Goal: Information Seeking & Learning: Learn about a topic

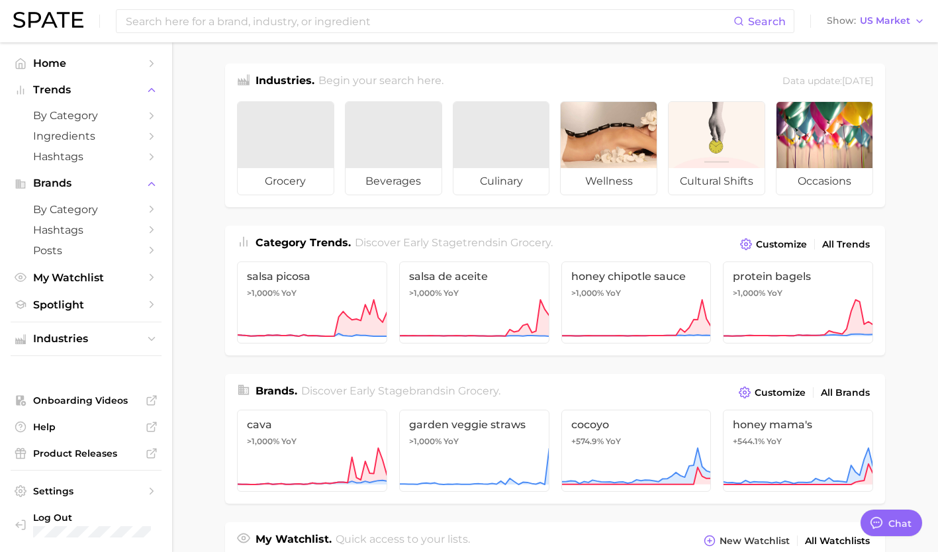
type textarea "x"
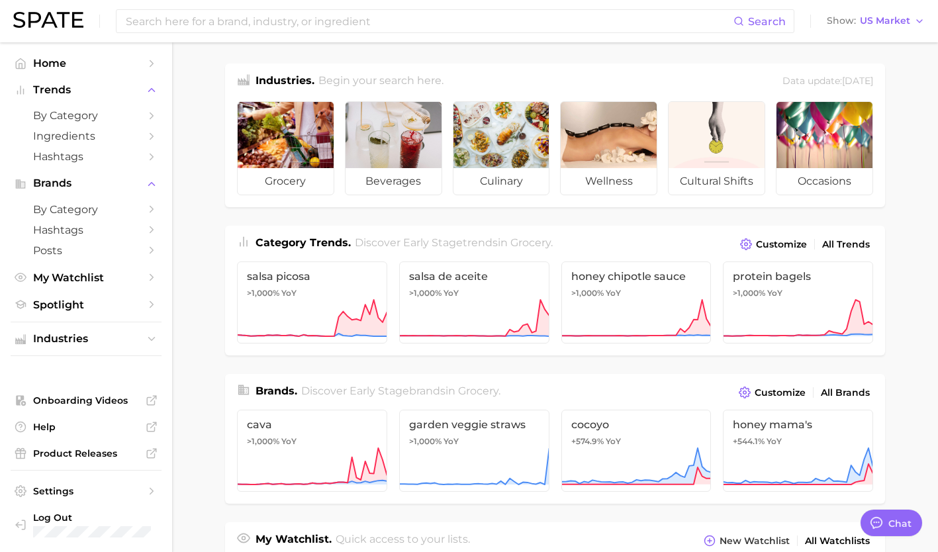
click at [370, 18] on input at bounding box center [428, 21] width 609 height 22
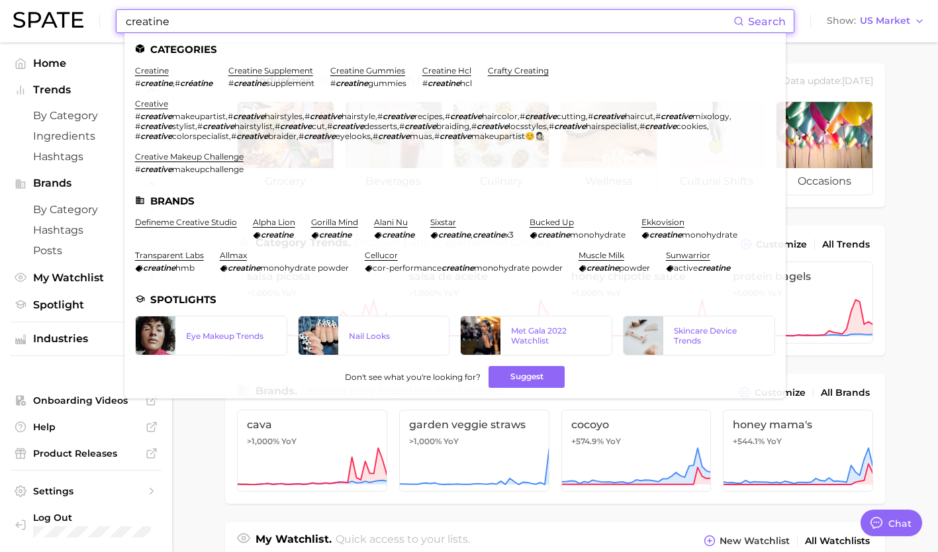
type input "creatine"
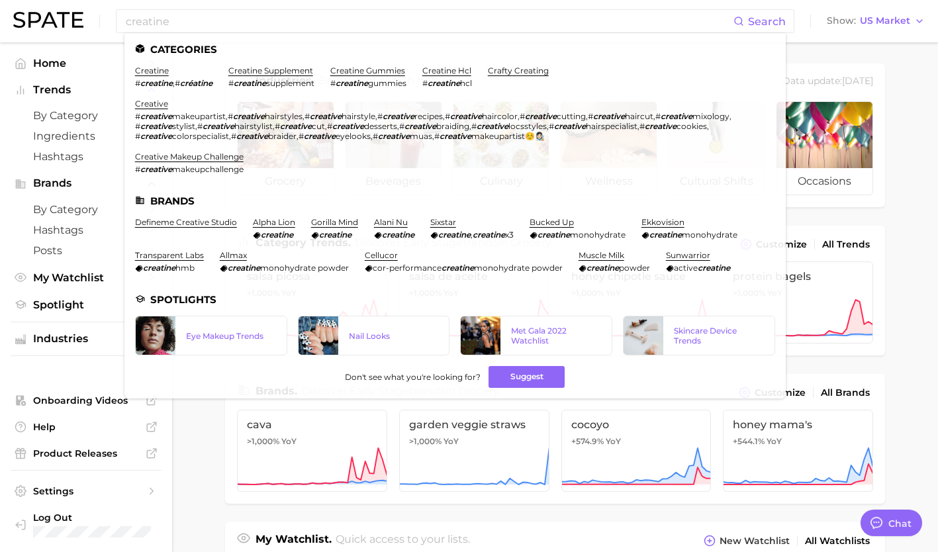
click at [147, 71] on link "creatine" at bounding box center [152, 71] width 34 height 10
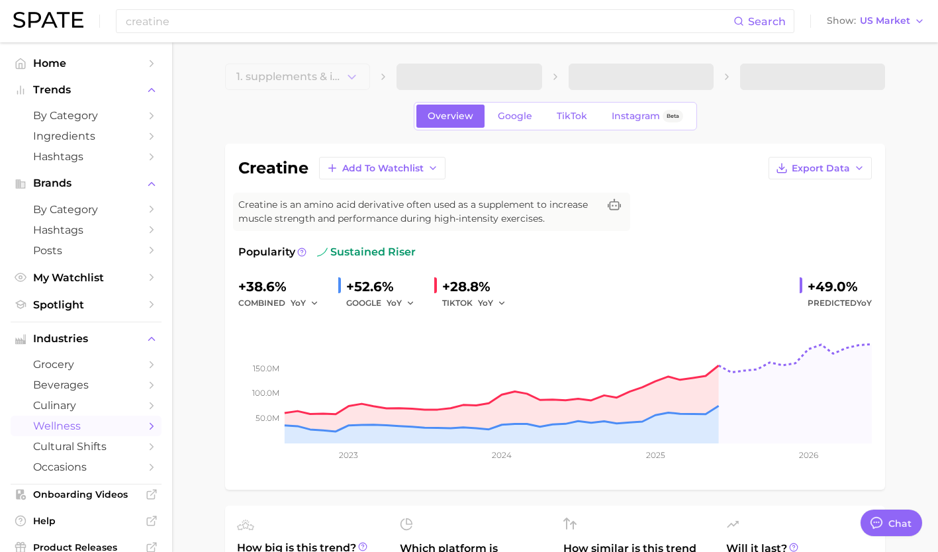
type textarea "x"
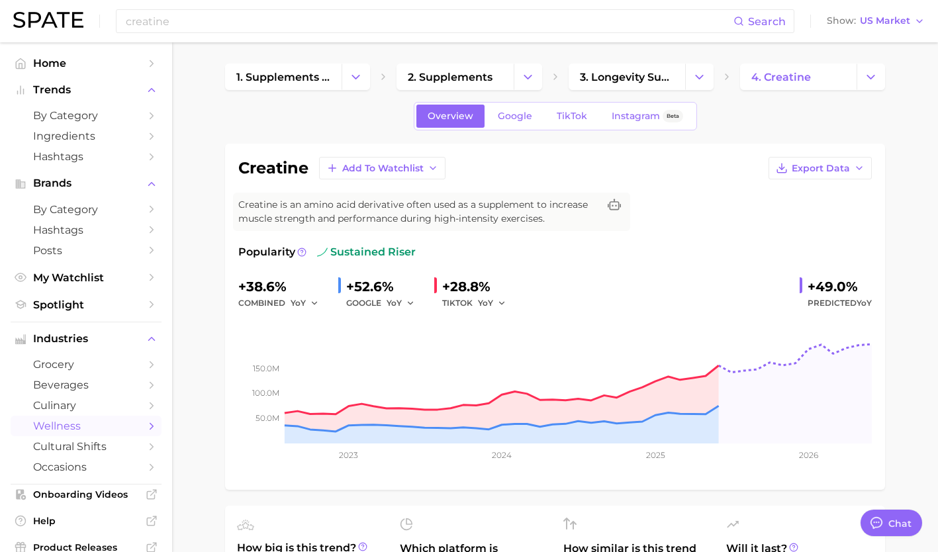
click at [632, 122] on link "Instagram Beta" at bounding box center [647, 116] width 94 height 23
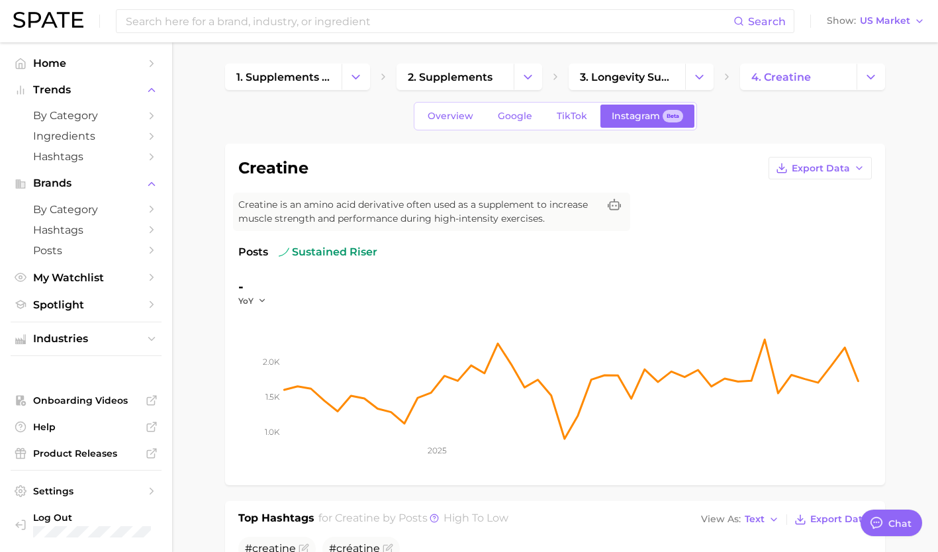
click at [564, 110] on link "TikTok" at bounding box center [571, 116] width 53 height 23
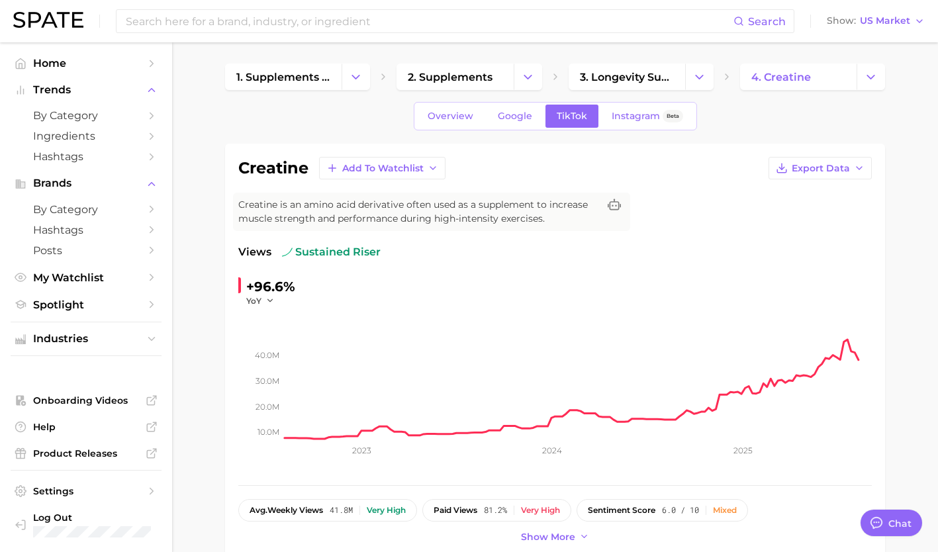
click at [505, 110] on span "Google" at bounding box center [515, 115] width 34 height 11
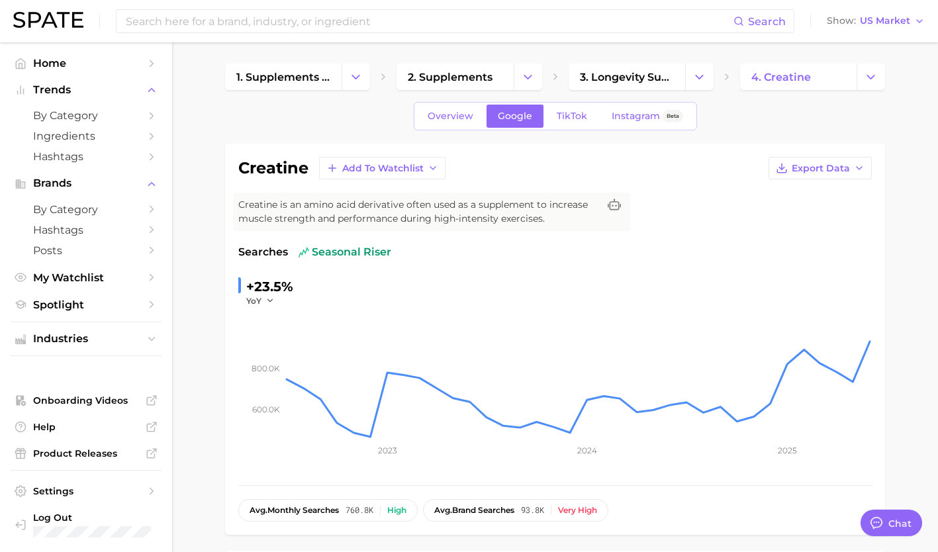
click at [454, 107] on link "Overview" at bounding box center [450, 116] width 68 height 23
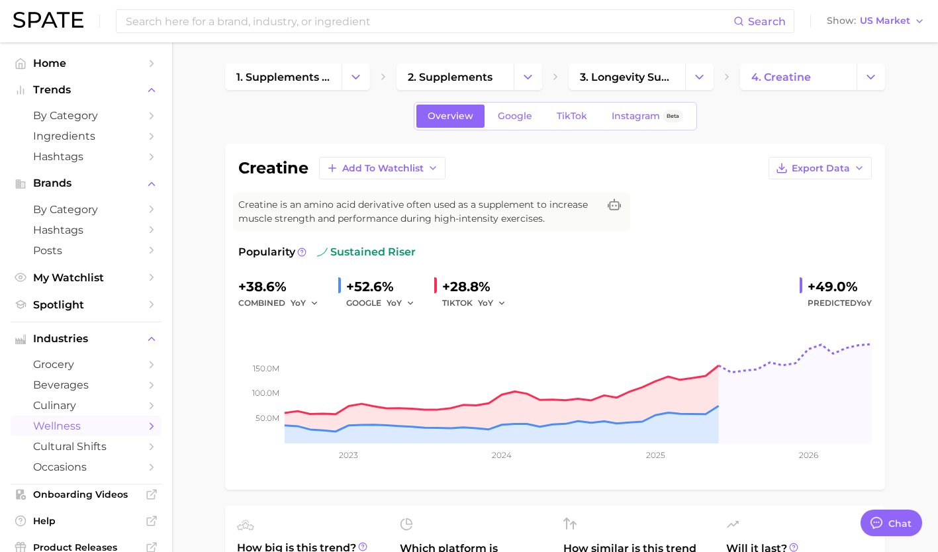
click at [620, 114] on span "Instagram" at bounding box center [635, 115] width 48 height 11
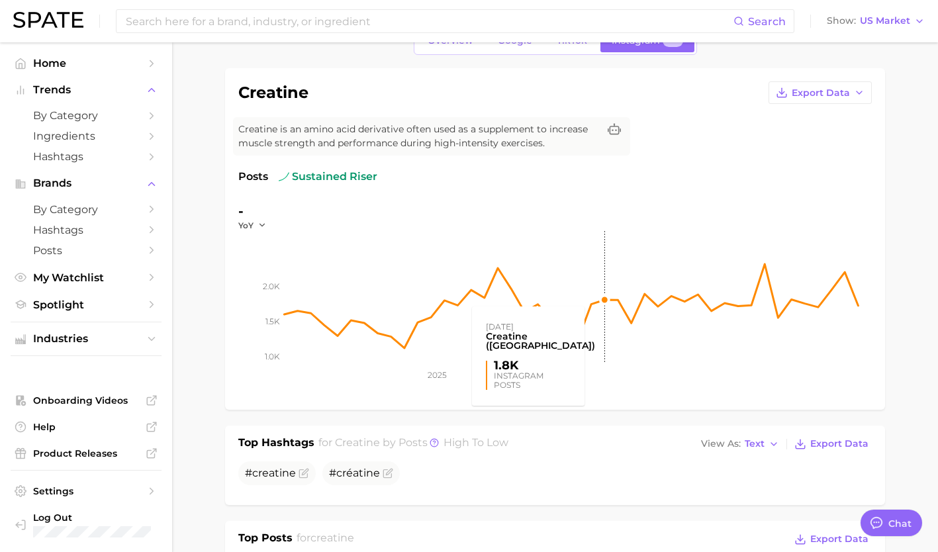
scroll to position [76, 0]
click at [261, 226] on polyline "button" at bounding box center [261, 225] width 5 height 2
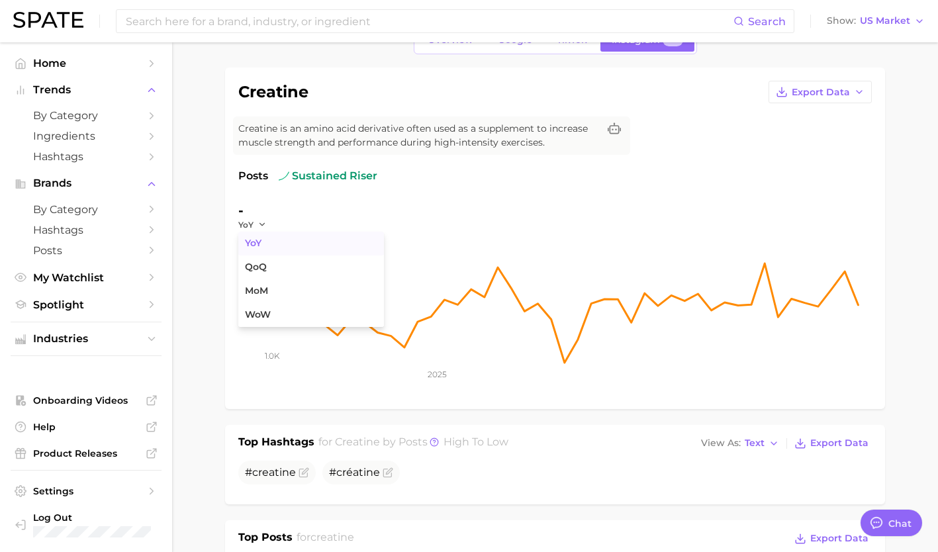
click at [255, 249] on button "YoY" at bounding box center [311, 244] width 146 height 24
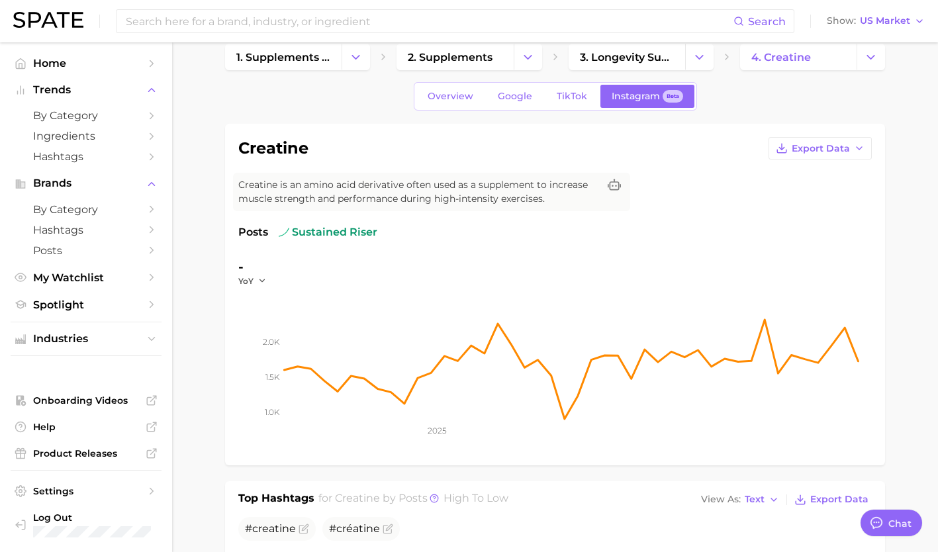
scroll to position [0, 0]
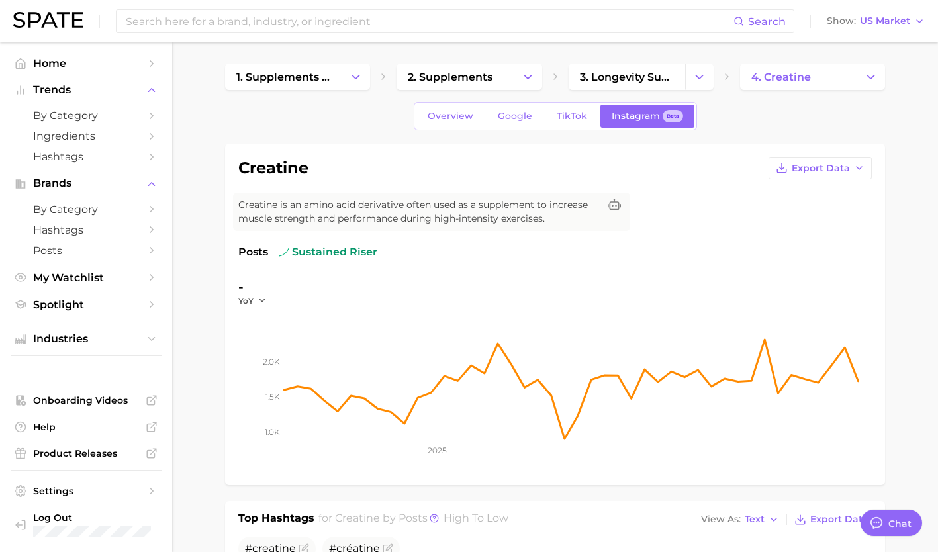
click at [574, 121] on span "TikTok" at bounding box center [571, 115] width 30 height 11
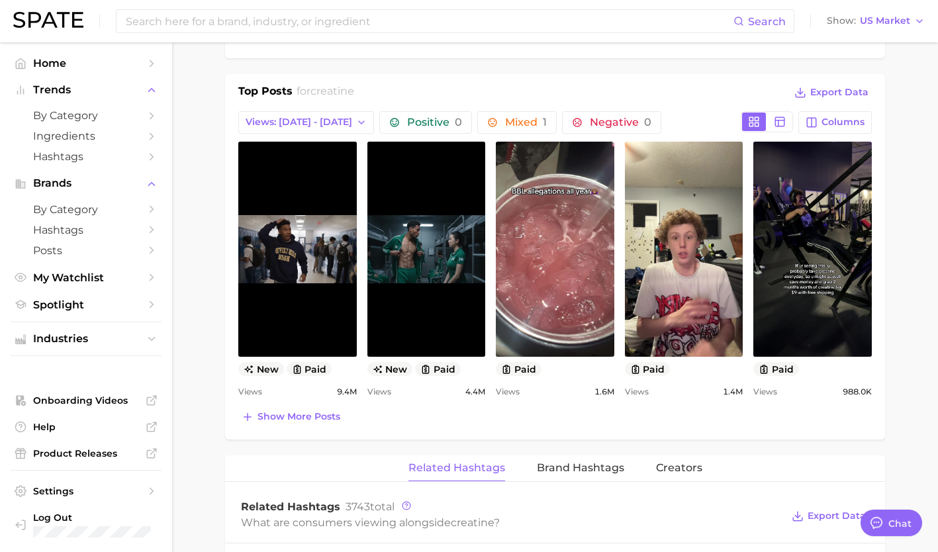
scroll to position [602, 0]
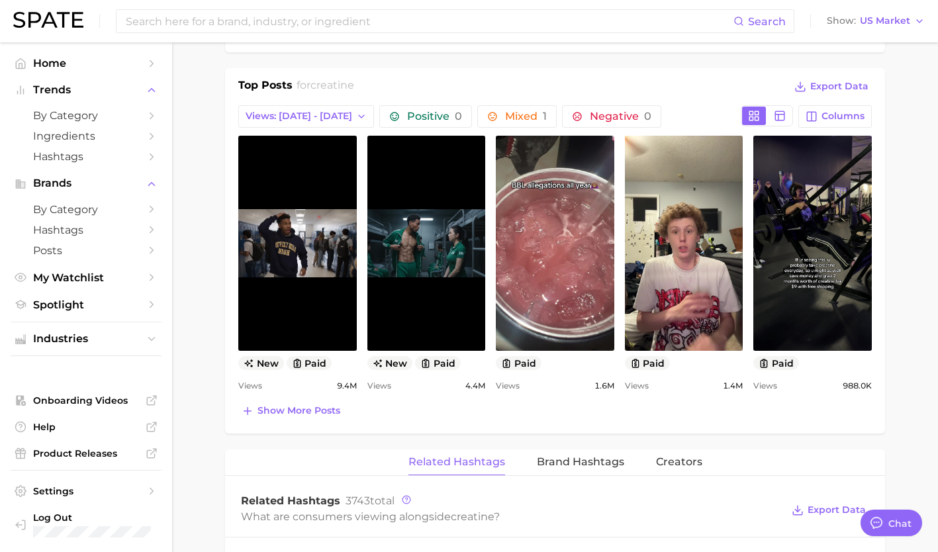
click at [277, 411] on span "Show more posts" at bounding box center [298, 410] width 83 height 11
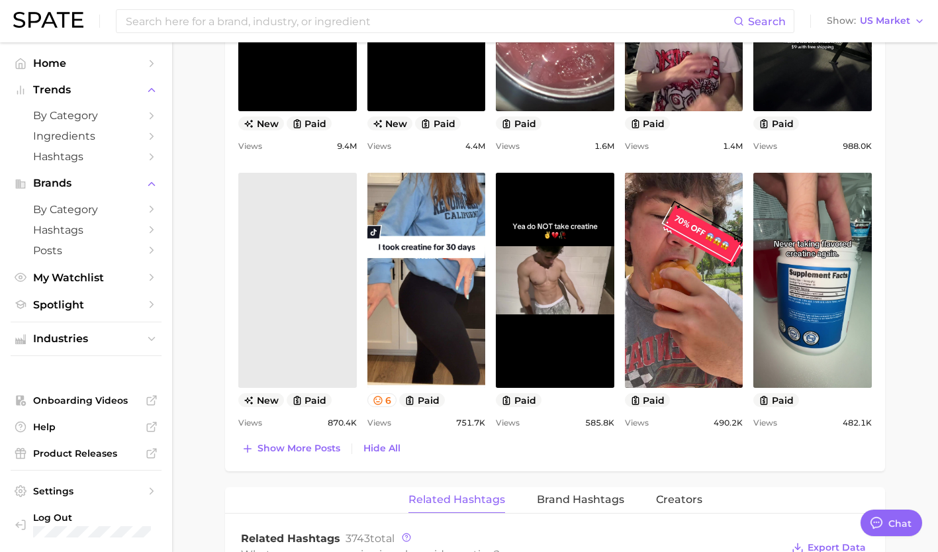
scroll to position [842, 0]
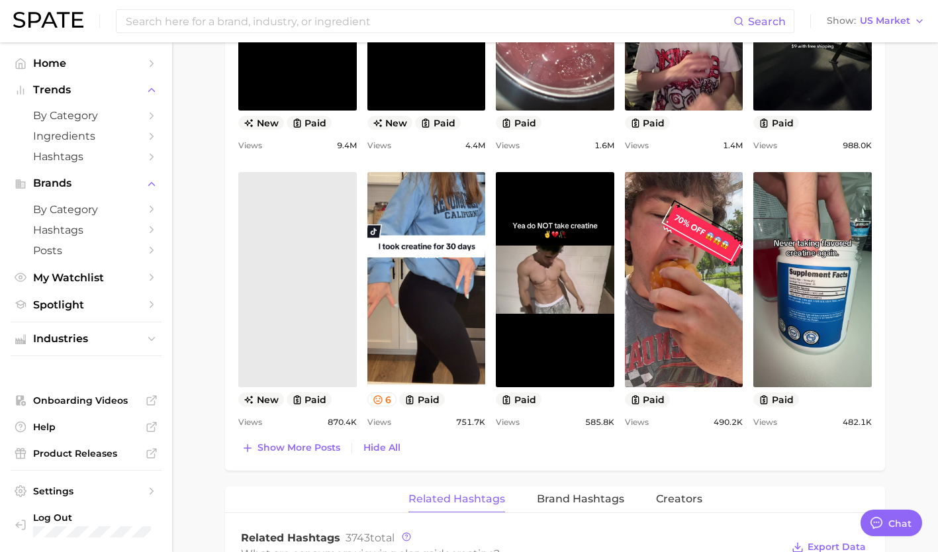
click at [287, 463] on div "Top Posts for creatine Export Data Views: Aug 3 - 10 Positive 0 Mixed 1 Negativ…" at bounding box center [555, 149] width 660 height 642
click at [319, 453] on span "Show more posts" at bounding box center [298, 447] width 83 height 11
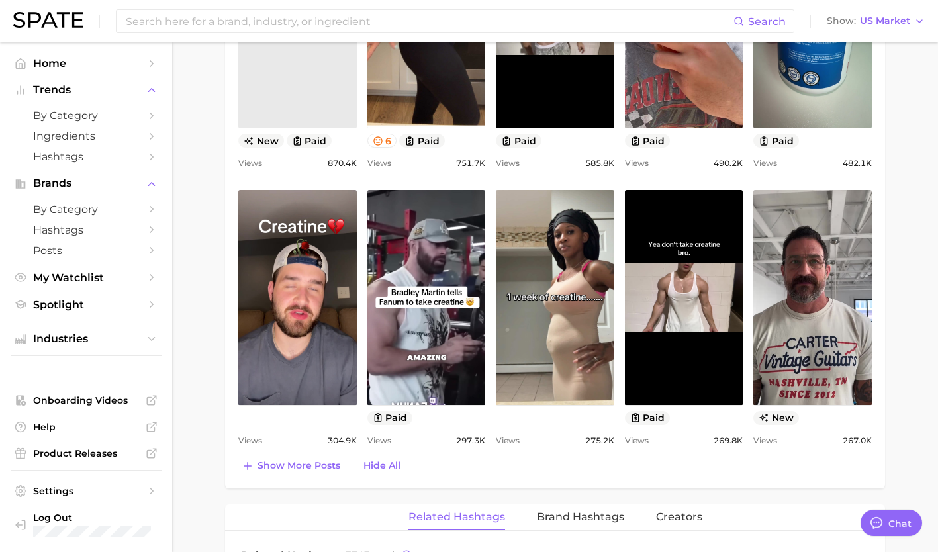
scroll to position [1107, 0]
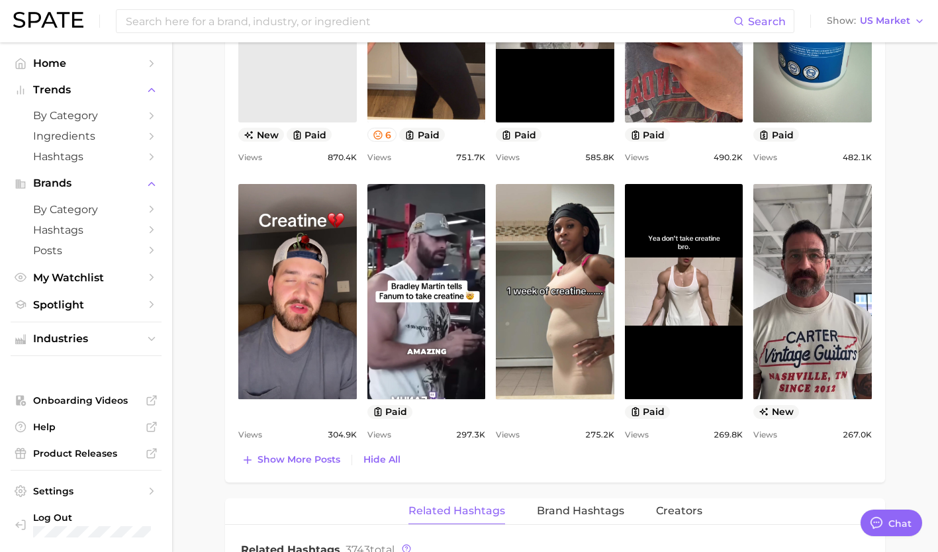
click at [294, 461] on span "Show more posts" at bounding box center [298, 459] width 83 height 11
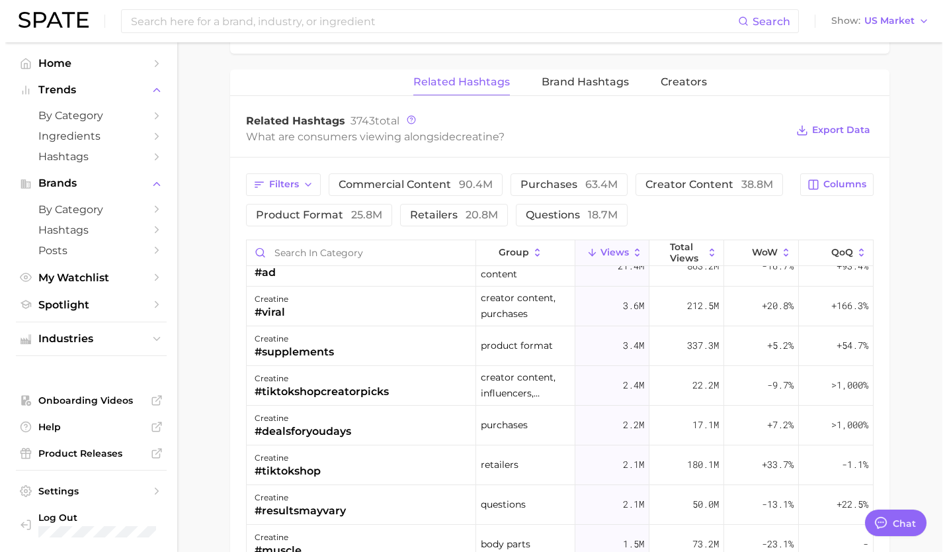
scroll to position [19, 0]
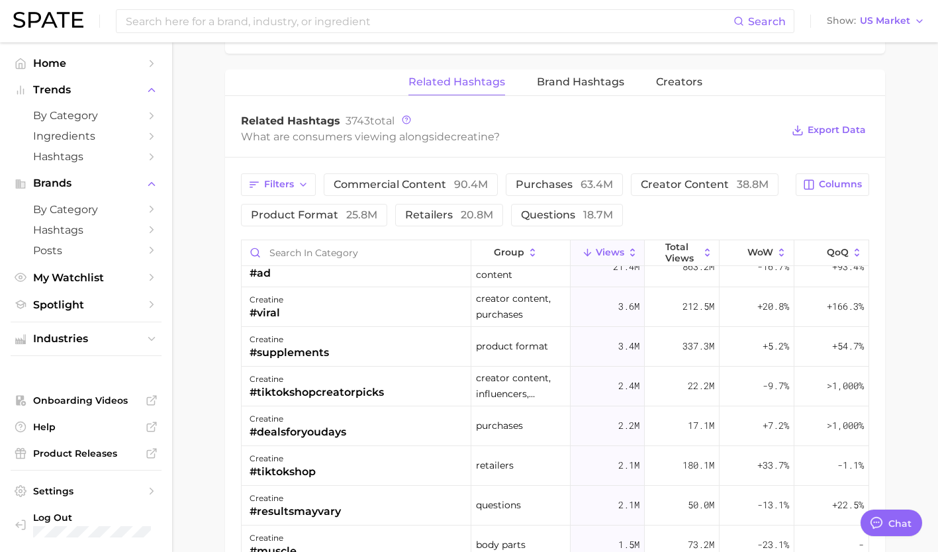
click at [358, 349] on div "creatine #supplements" at bounding box center [356, 347] width 230 height 40
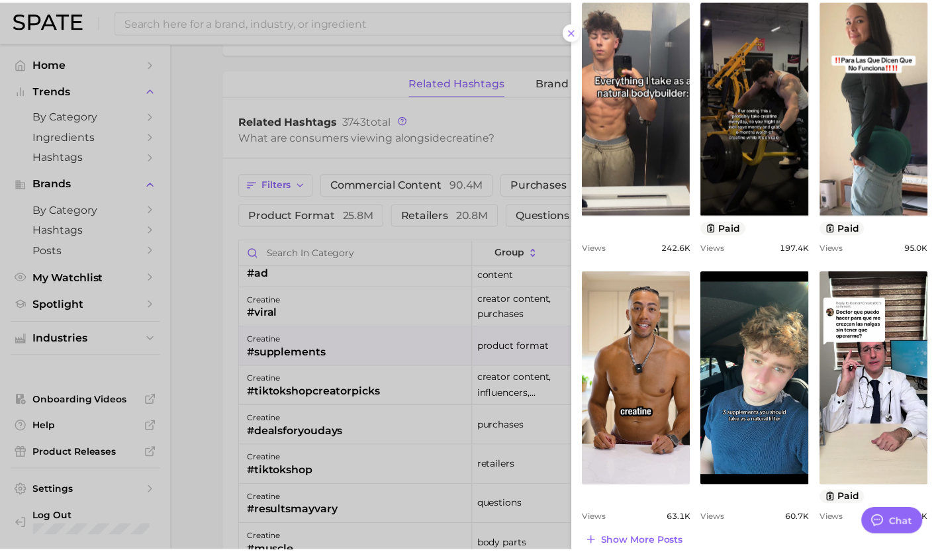
scroll to position [436, 0]
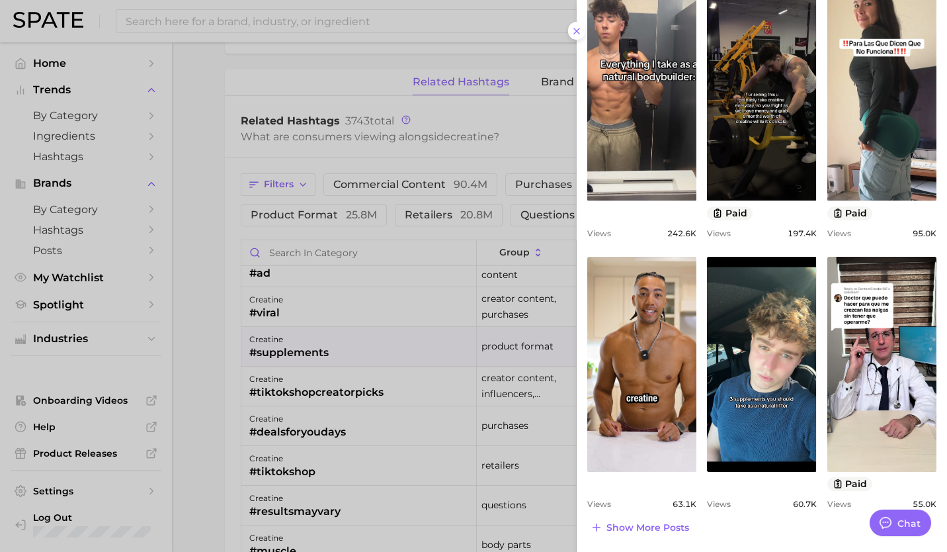
click at [357, 394] on div at bounding box center [473, 276] width 947 height 552
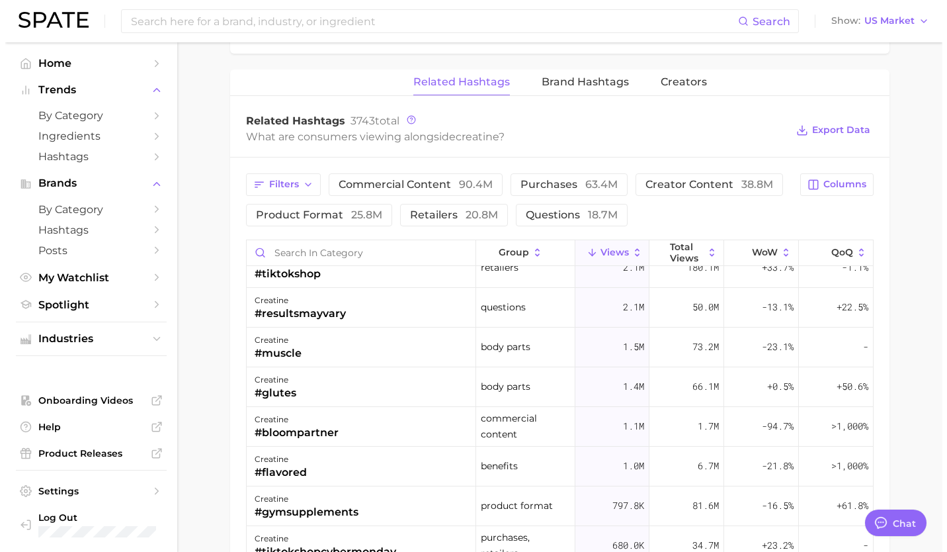
scroll to position [216, 0]
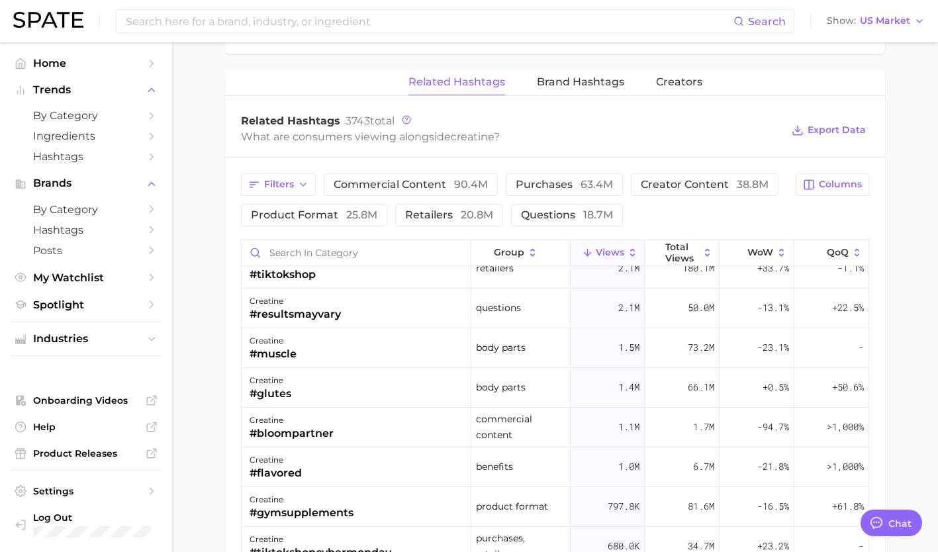
click at [349, 431] on div "creatine #bloompartner" at bounding box center [356, 428] width 230 height 40
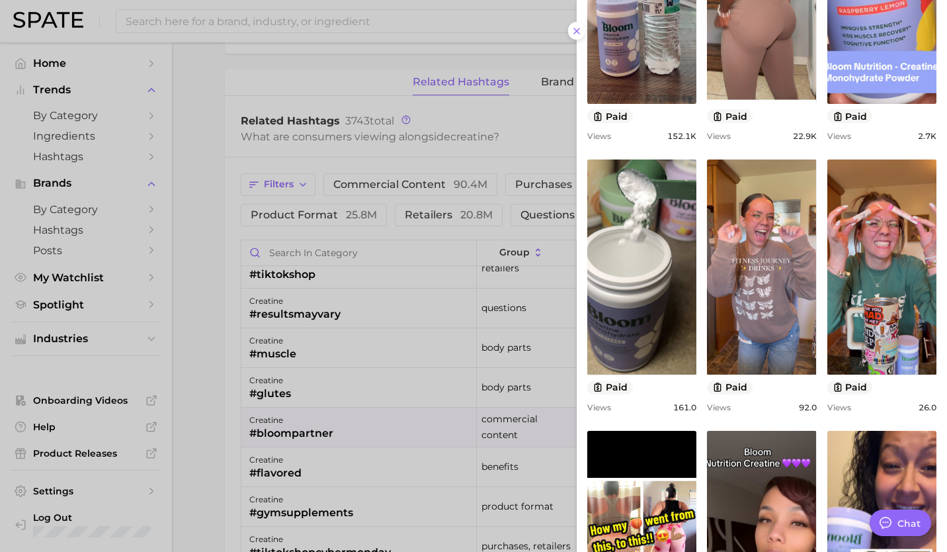
scroll to position [436, 0]
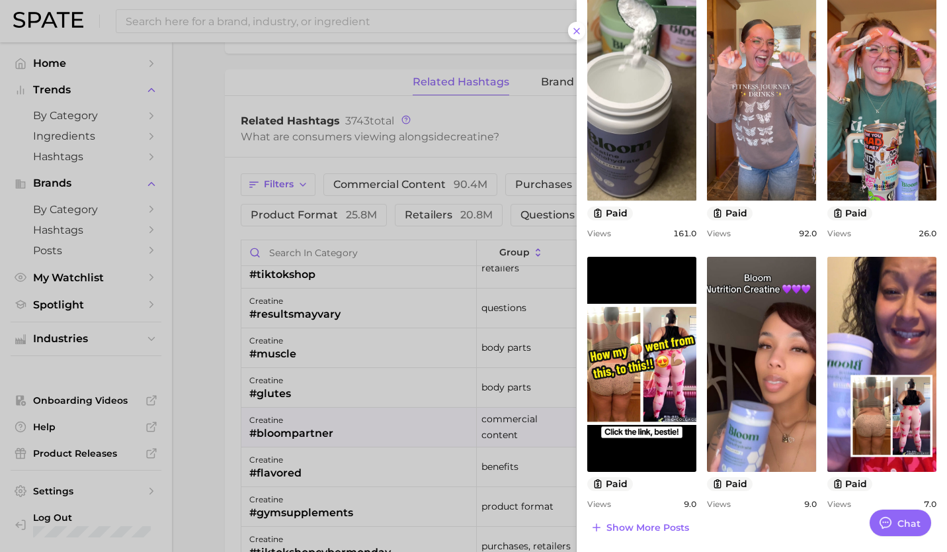
click at [640, 523] on span "Show more posts" at bounding box center [648, 527] width 83 height 11
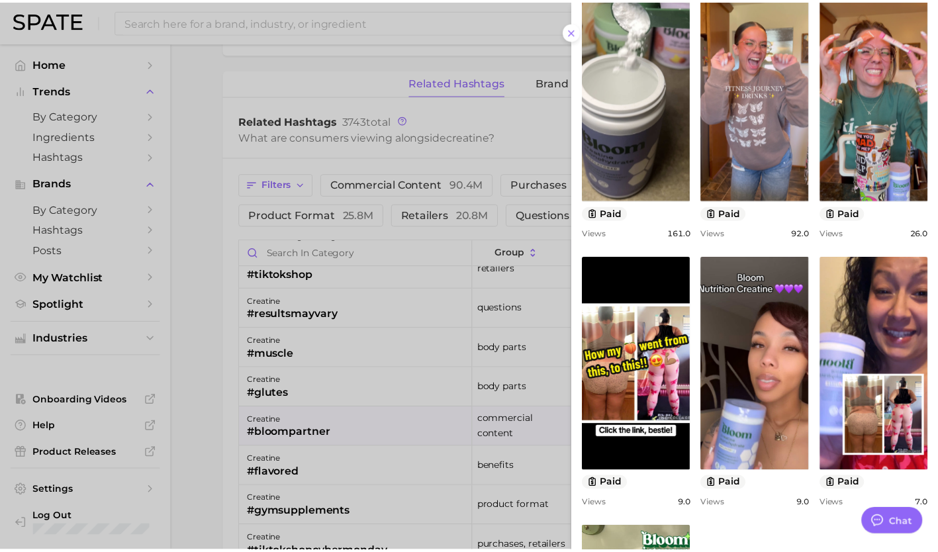
scroll to position [707, 0]
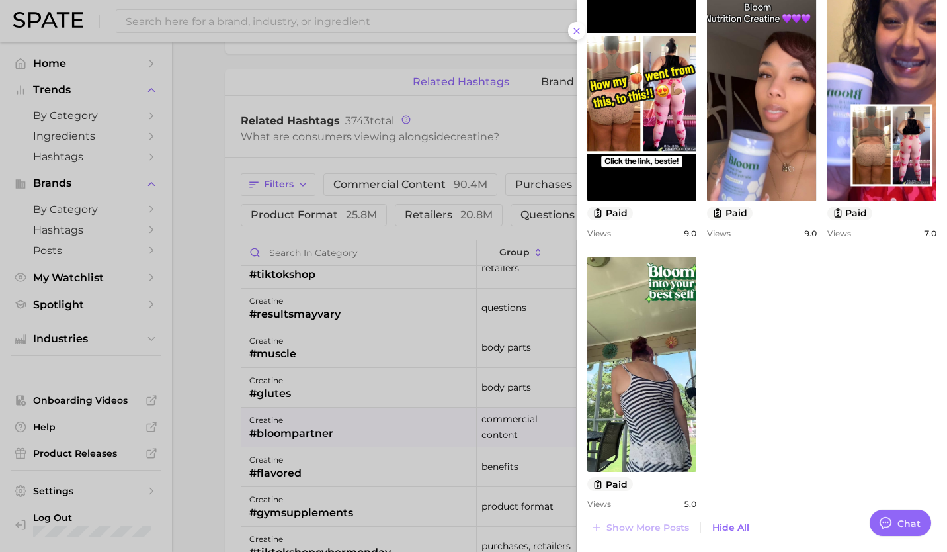
click at [325, 434] on div at bounding box center [473, 276] width 947 height 552
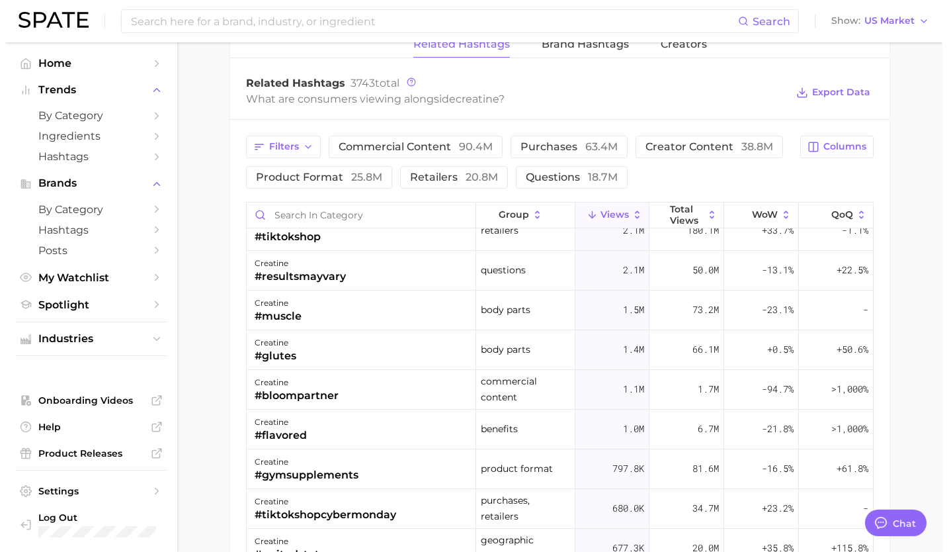
scroll to position [1851, 0]
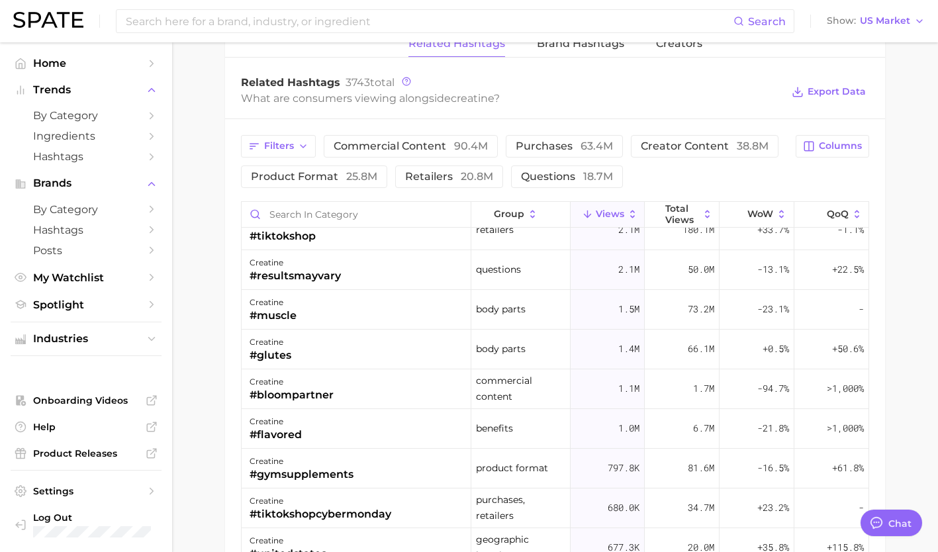
drag, startPoint x: 325, startPoint y: 434, endPoint x: 295, endPoint y: 427, distance: 30.7
click at [295, 427] on div "#flavored" at bounding box center [275, 435] width 52 height 16
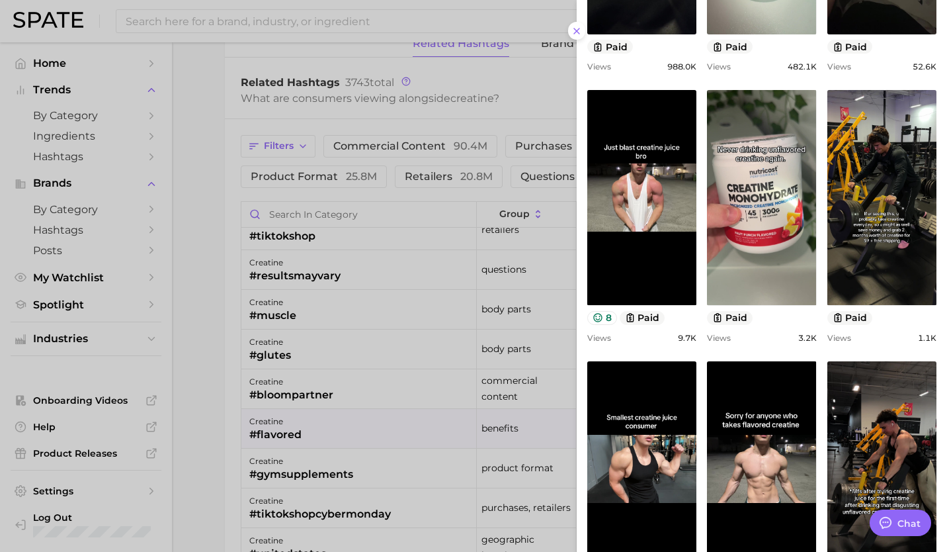
scroll to position [436, 0]
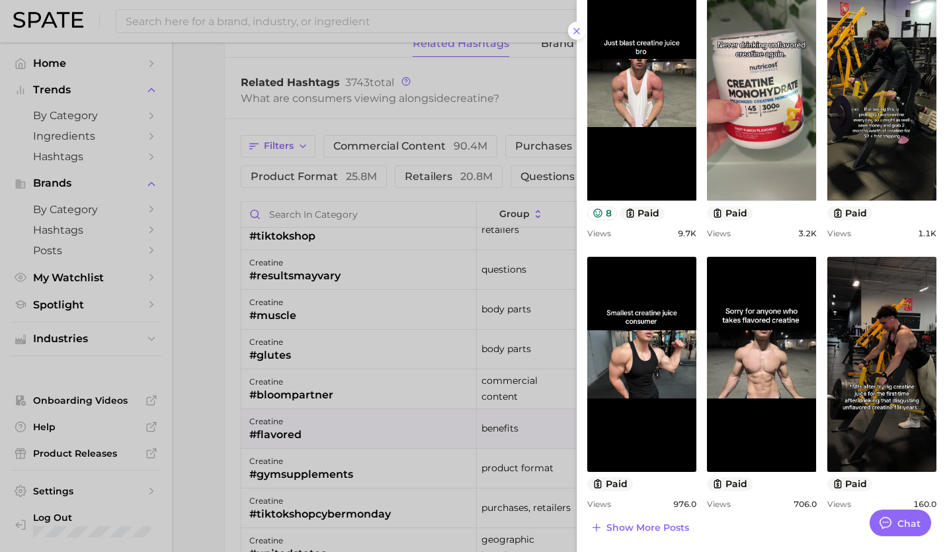
click at [357, 473] on div at bounding box center [473, 276] width 947 height 552
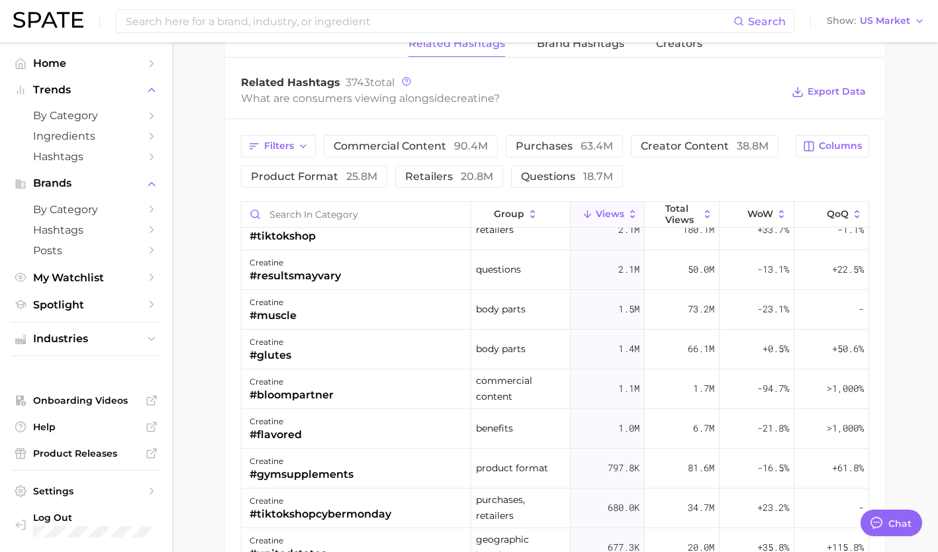
drag, startPoint x: 357, startPoint y: 473, endPoint x: 326, endPoint y: 469, distance: 32.0
click at [326, 469] on div "#gymsupplements" at bounding box center [301, 474] width 104 height 16
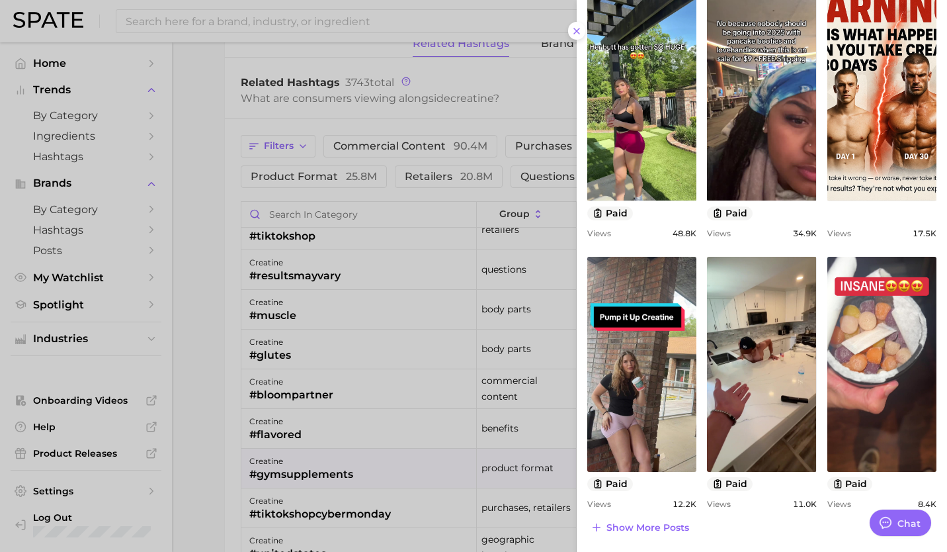
click at [358, 492] on div at bounding box center [473, 276] width 947 height 552
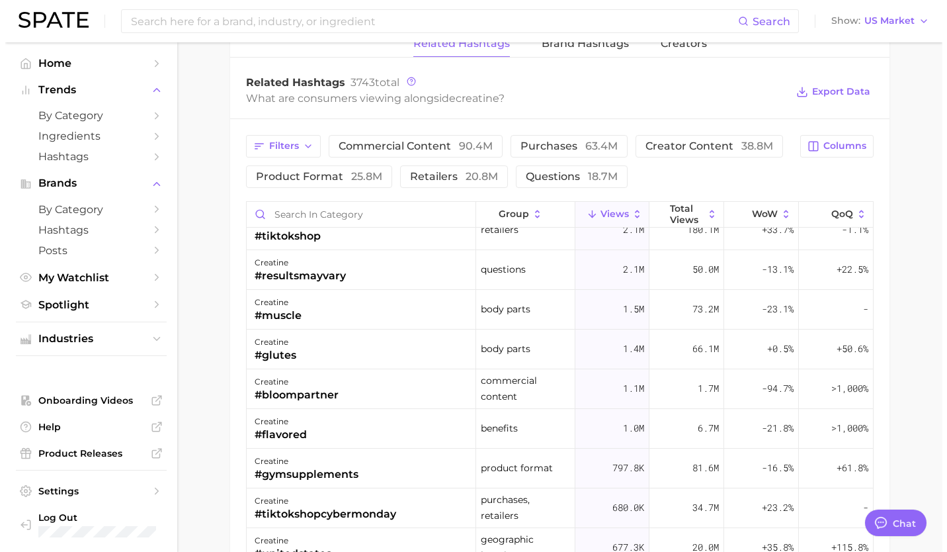
scroll to position [249, 0]
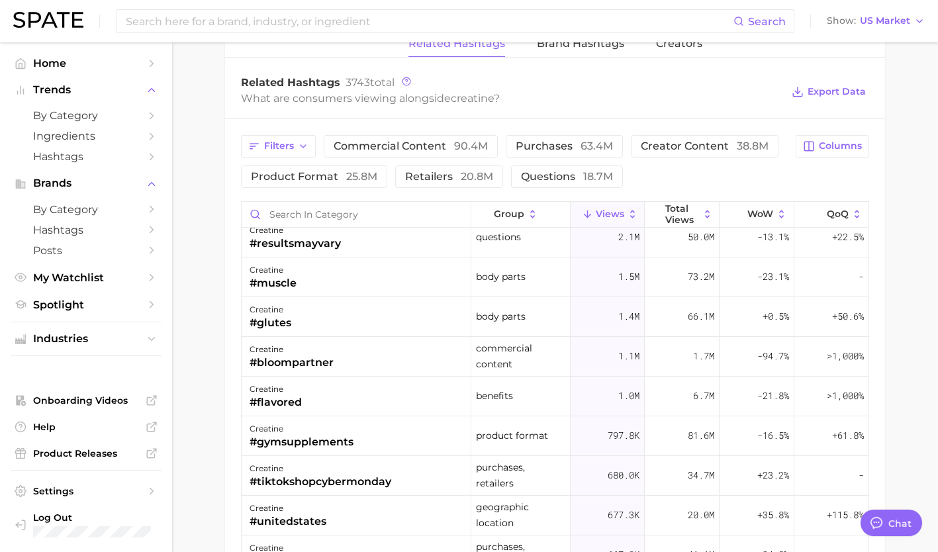
click at [355, 478] on div "#tiktokshopcybermonday" at bounding box center [320, 482] width 142 height 16
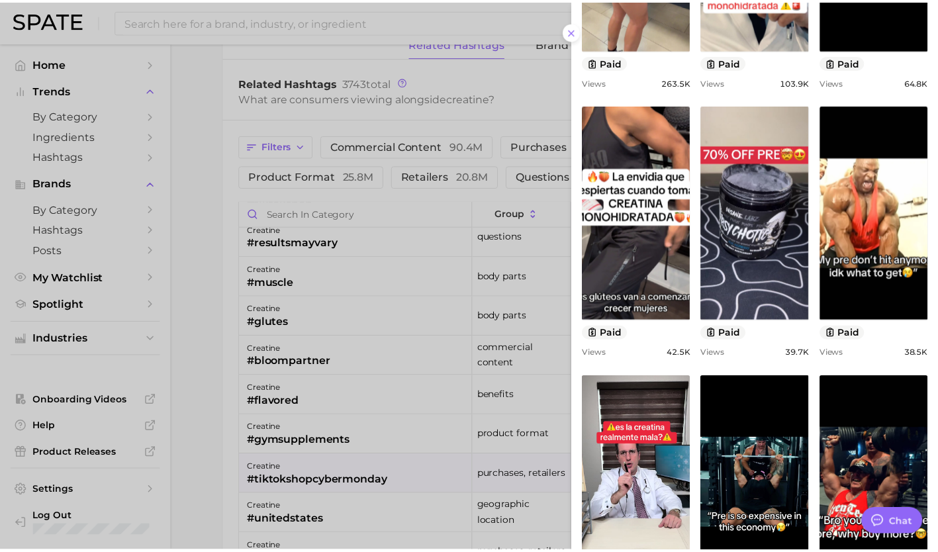
scroll to position [317, 0]
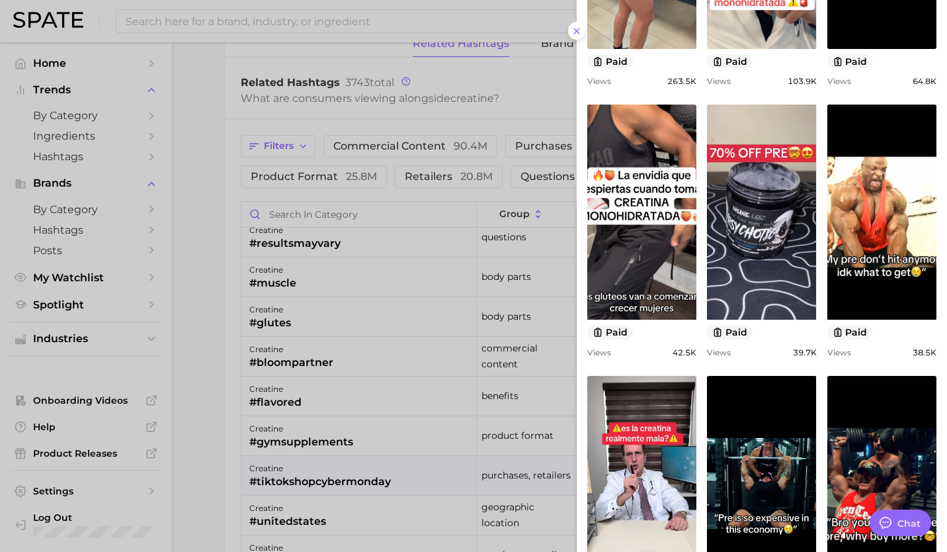
click at [364, 476] on div at bounding box center [473, 276] width 947 height 552
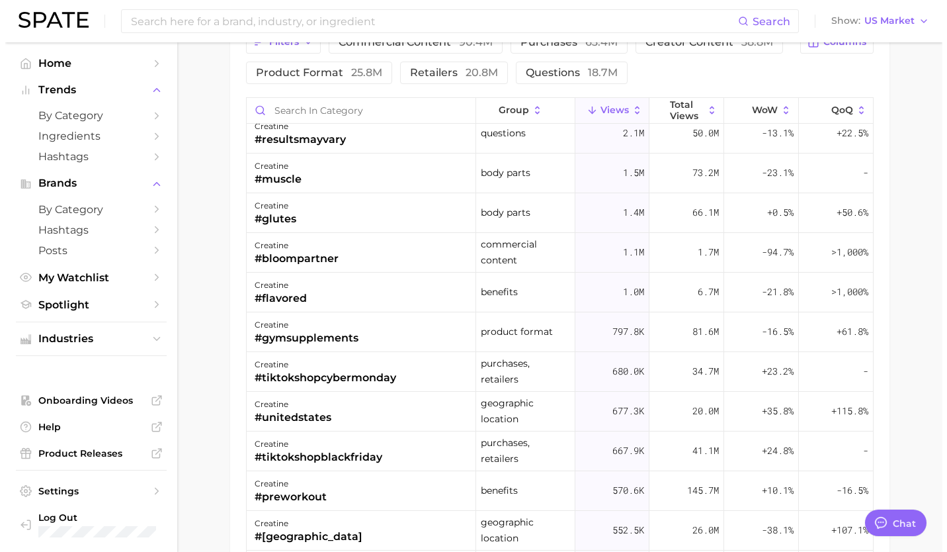
scroll to position [1955, 0]
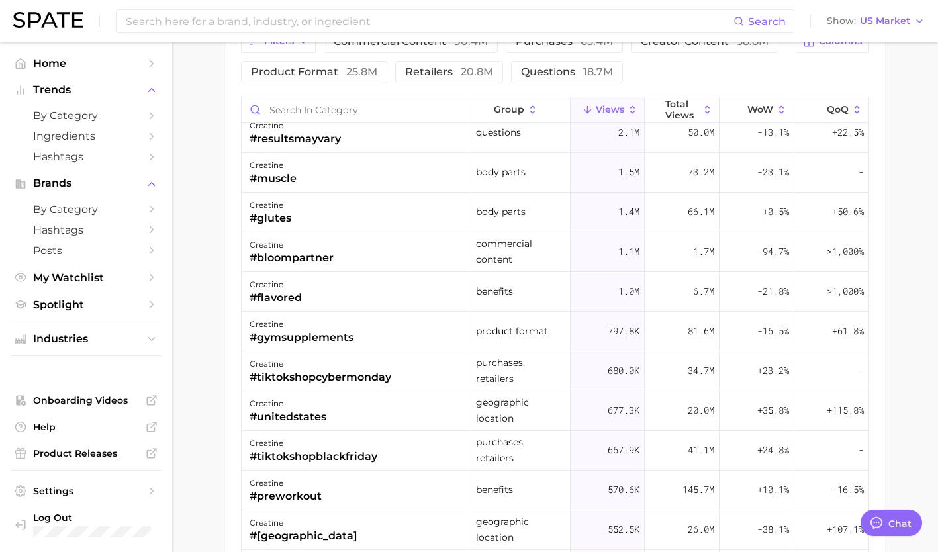
click at [343, 494] on div "creatine #preworkout" at bounding box center [356, 490] width 230 height 40
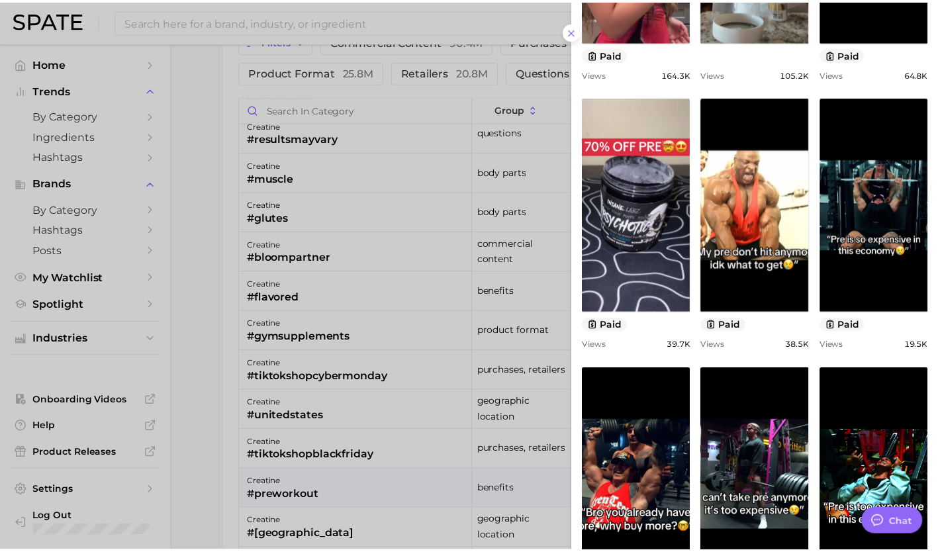
scroll to position [436, 0]
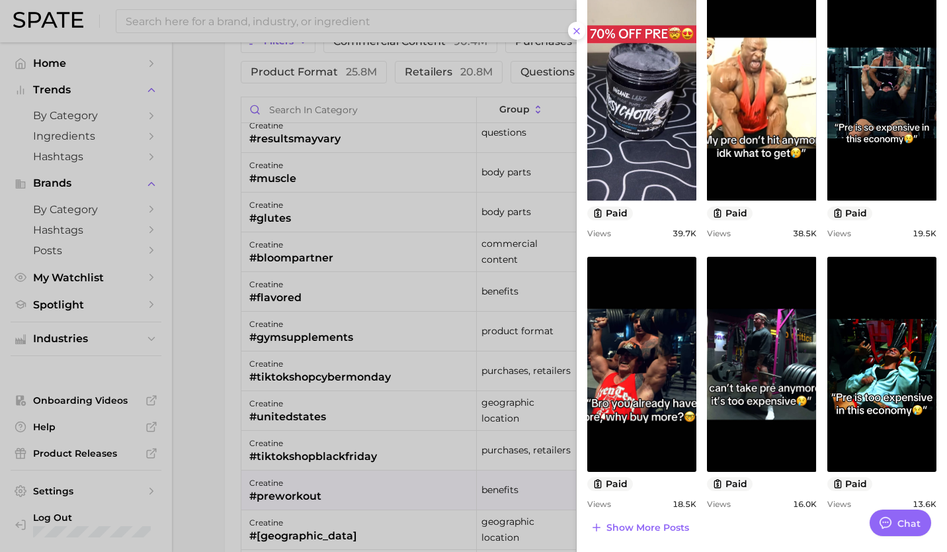
click at [363, 482] on div at bounding box center [473, 276] width 947 height 552
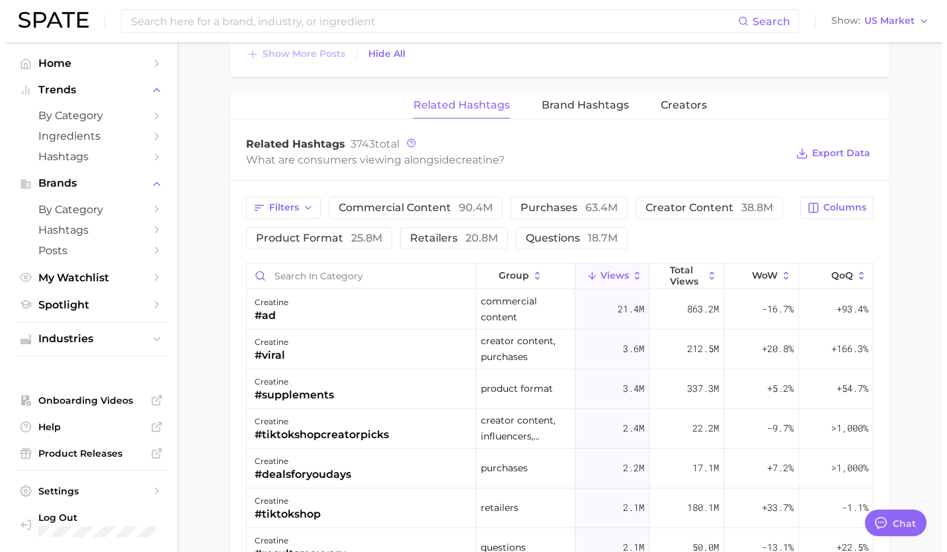
scroll to position [1780, 0]
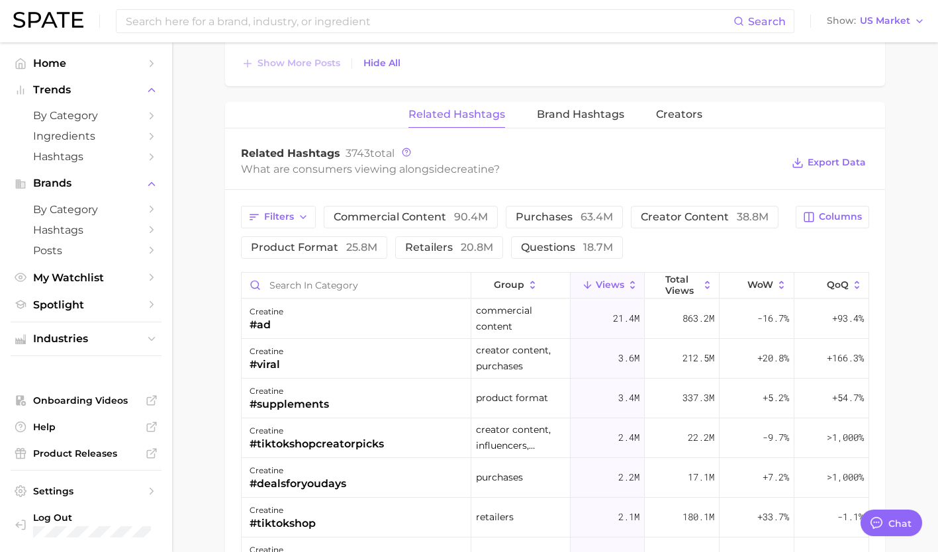
click at [333, 329] on div "creatine #ad" at bounding box center [356, 319] width 230 height 40
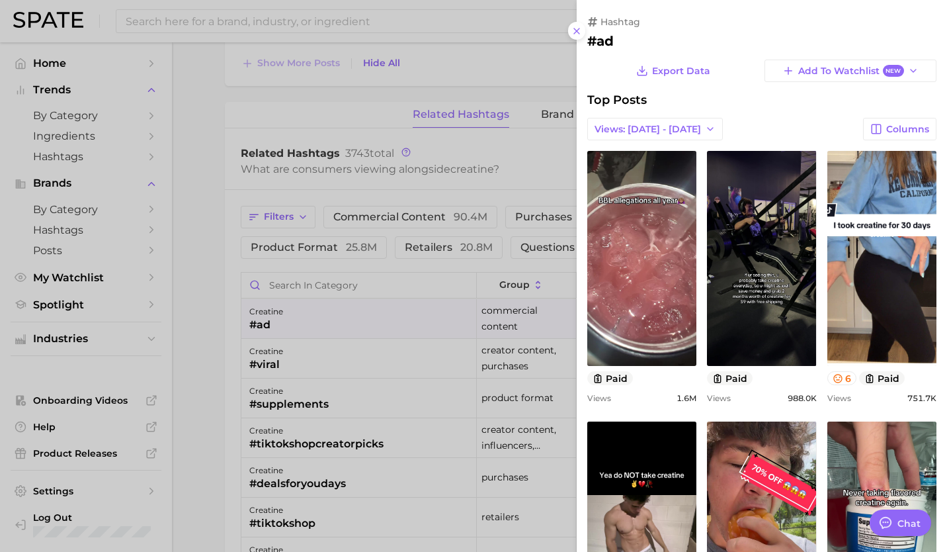
scroll to position [0, 0]
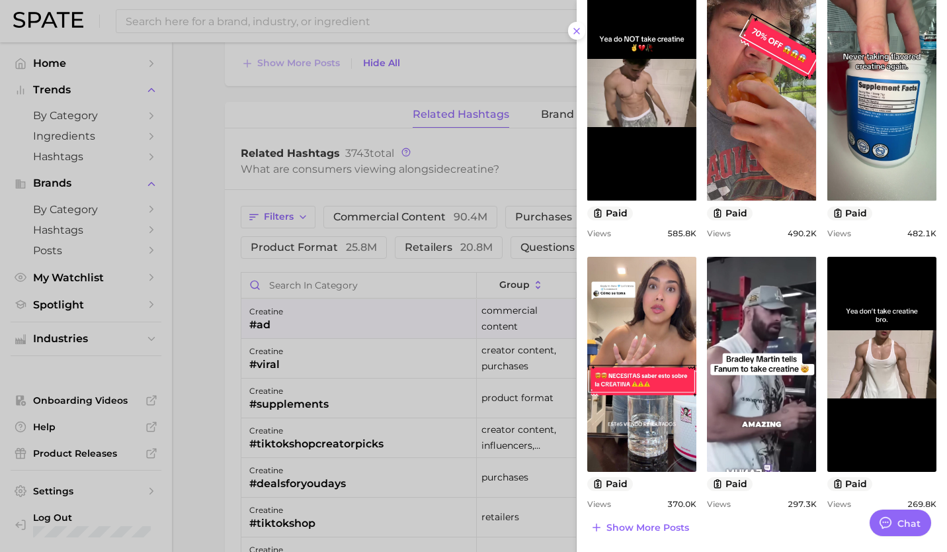
click at [657, 523] on span "Show more posts" at bounding box center [648, 527] width 83 height 11
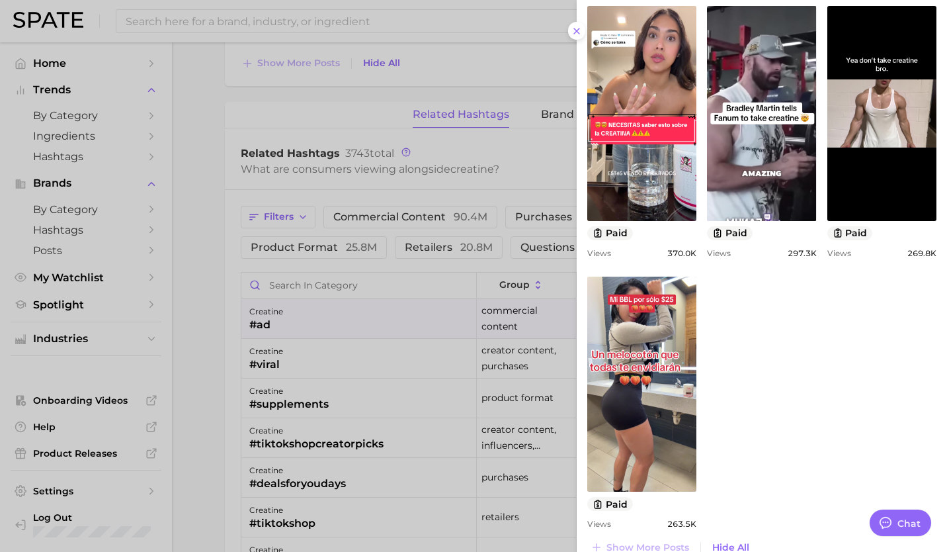
click at [386, 361] on div at bounding box center [473, 276] width 947 height 552
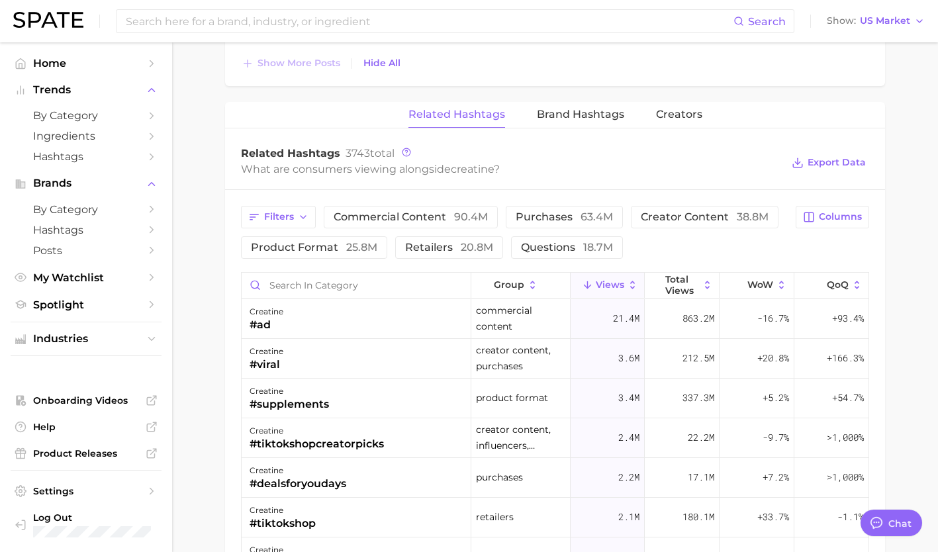
click at [386, 361] on div "creatine #viral" at bounding box center [356, 359] width 230 height 40
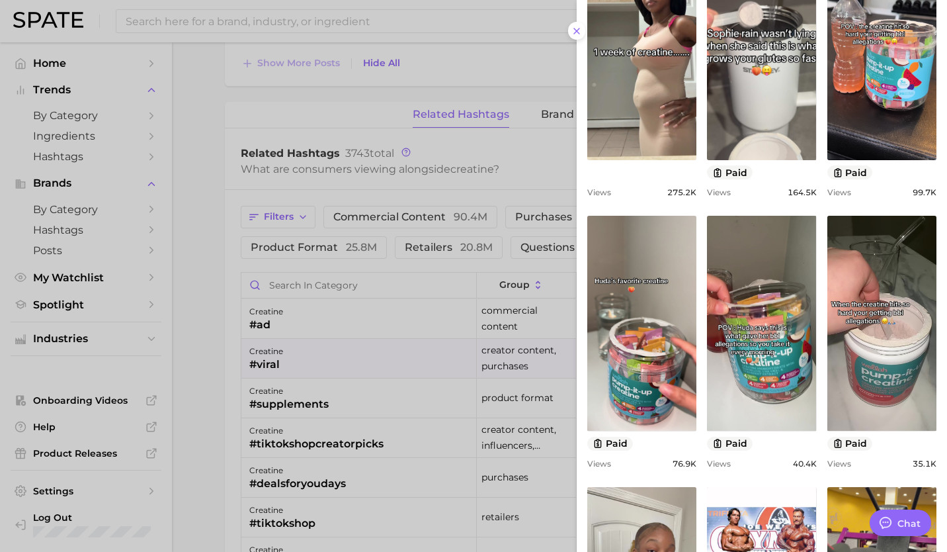
click at [342, 359] on div at bounding box center [473, 276] width 947 height 552
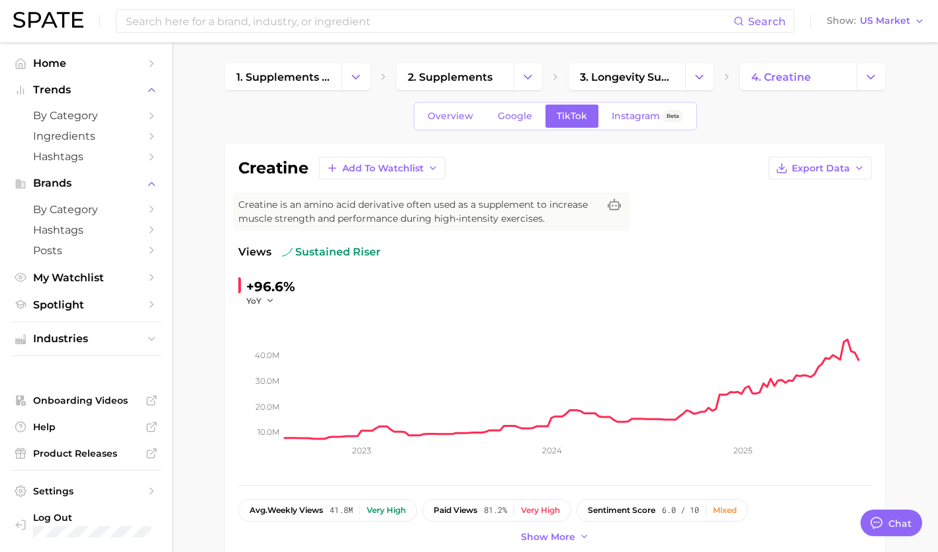
click at [512, 110] on span "Google" at bounding box center [515, 115] width 34 height 11
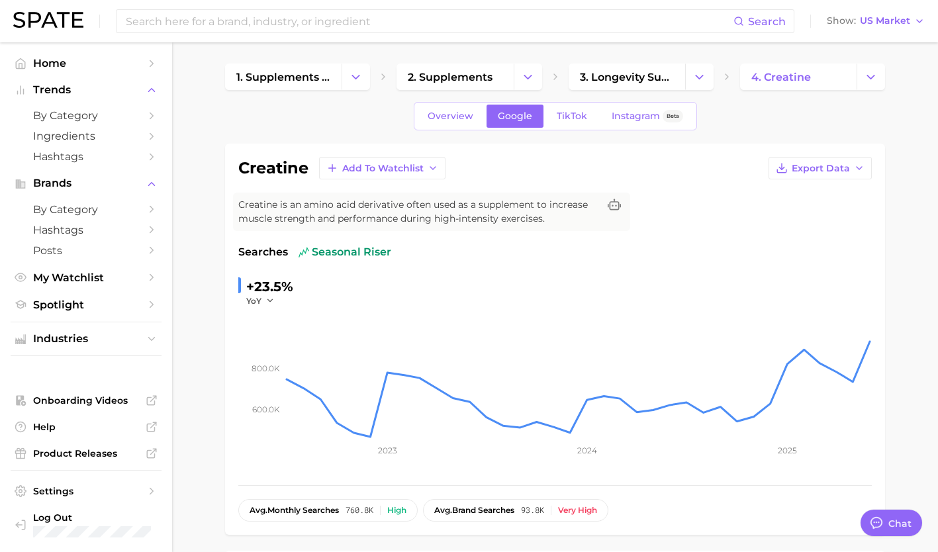
click at [444, 116] on span "Overview" at bounding box center [450, 115] width 46 height 11
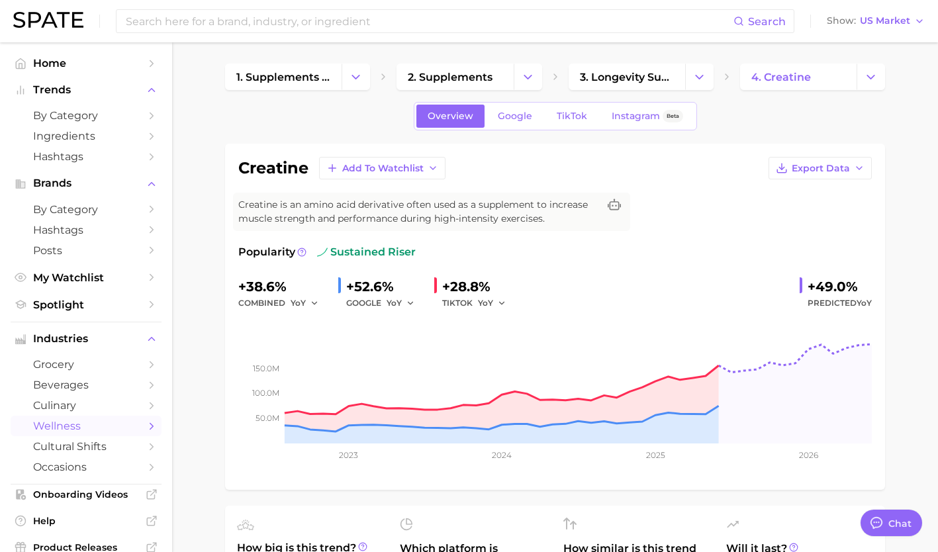
click at [512, 115] on span "Google" at bounding box center [515, 115] width 34 height 11
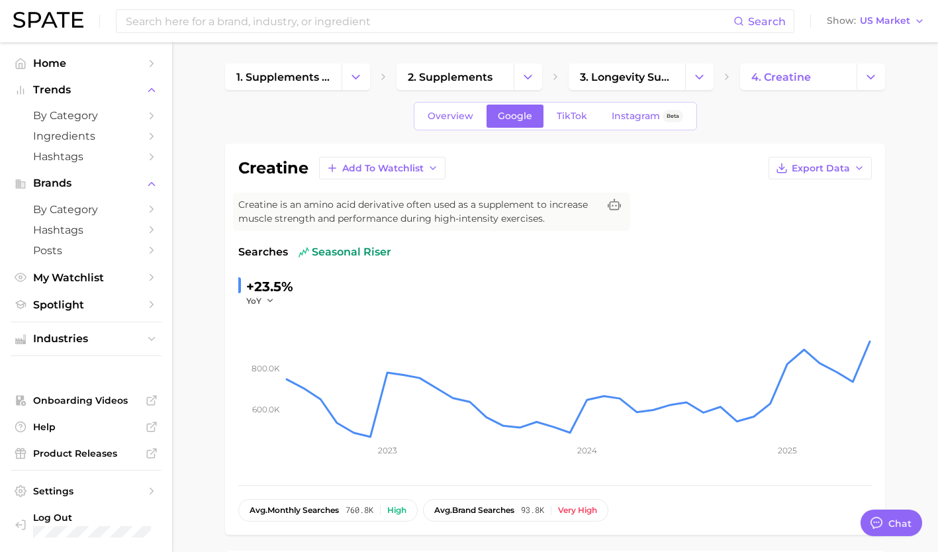
click at [454, 109] on link "Overview" at bounding box center [450, 116] width 68 height 23
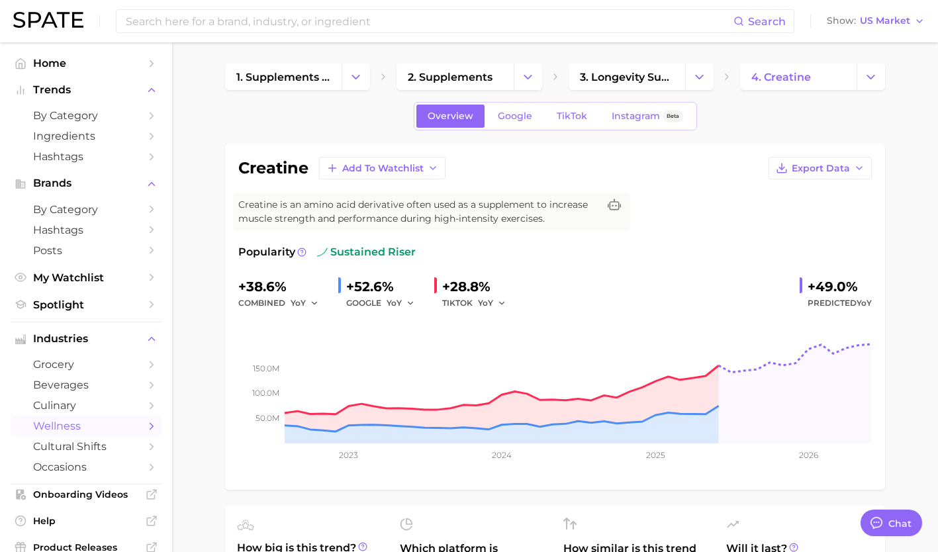
click at [515, 121] on span "Google" at bounding box center [515, 115] width 34 height 11
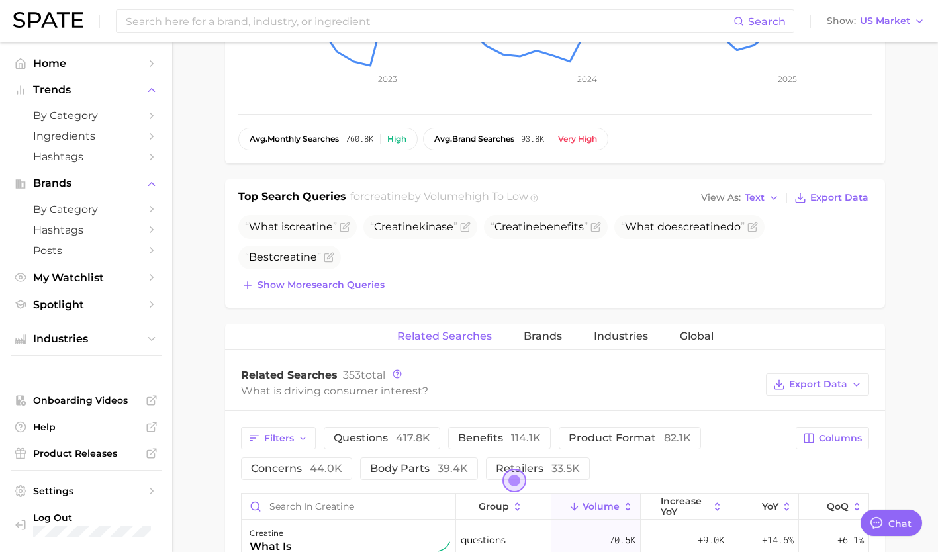
scroll to position [371, 0]
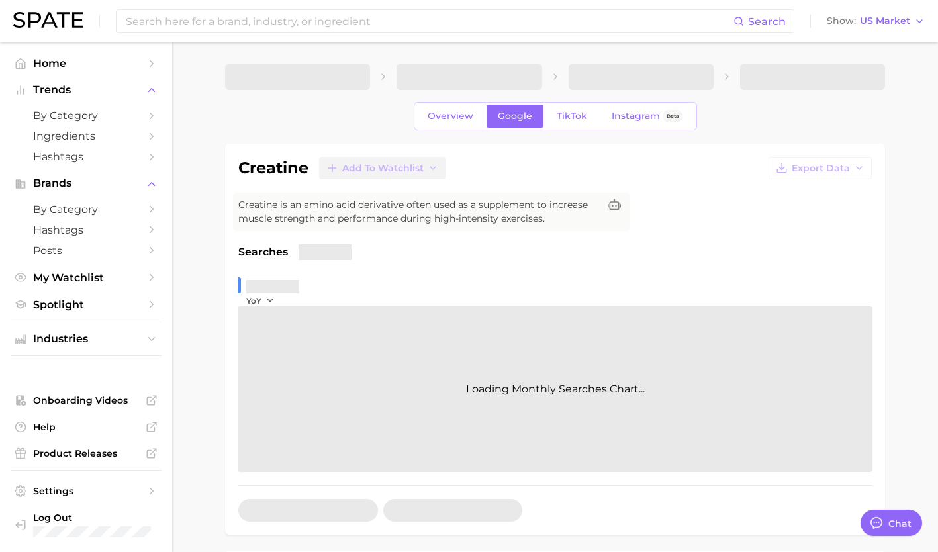
type textarea "x"
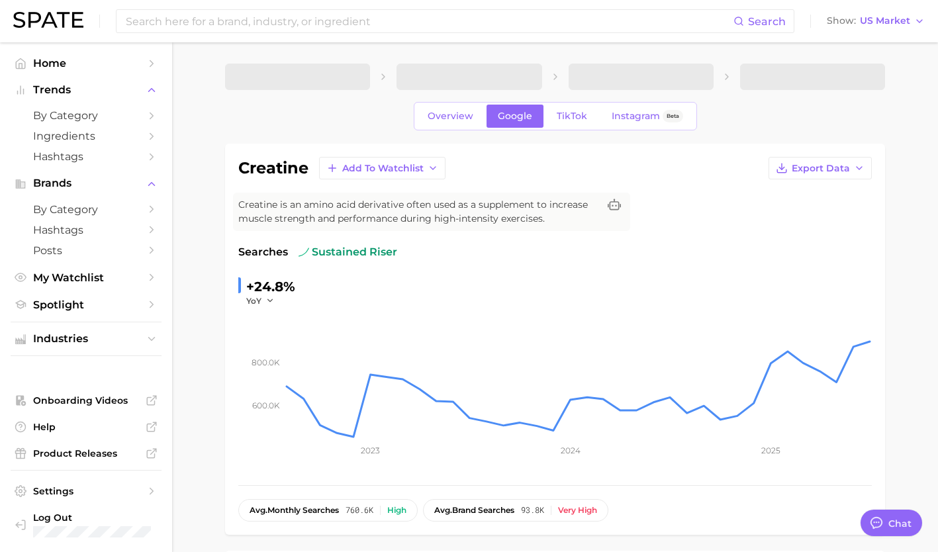
click at [573, 112] on span "TikTok" at bounding box center [571, 115] width 30 height 11
